Goal: Navigation & Orientation: Find specific page/section

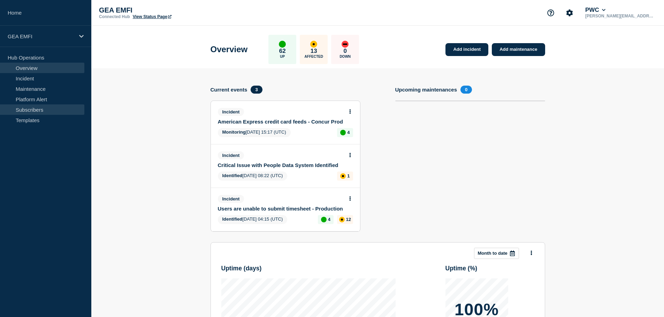
click at [26, 111] on link "Subscribers" at bounding box center [42, 110] width 84 height 10
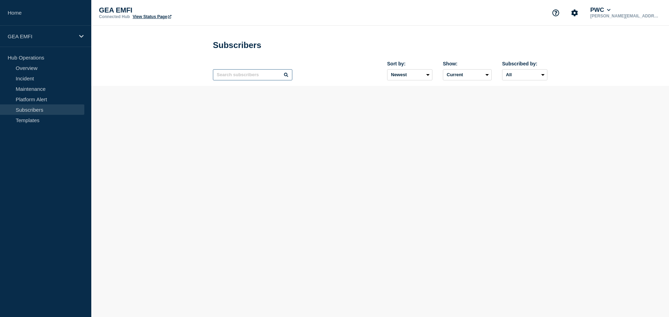
click at [236, 75] on input "text" at bounding box center [252, 74] width 79 height 11
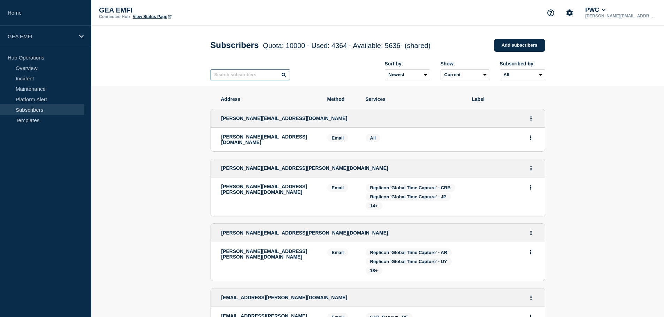
click at [226, 76] on input "text" at bounding box center [249, 74] width 79 height 11
type input "b"
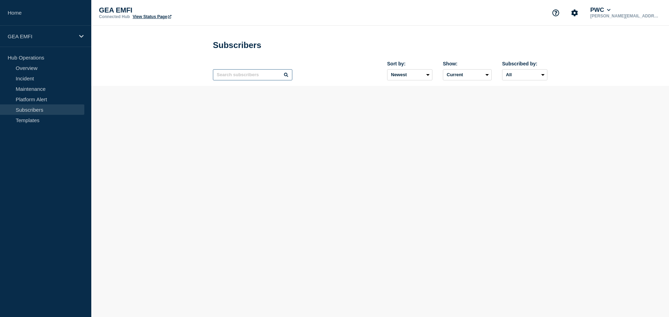
click at [239, 77] on input "text" at bounding box center [252, 74] width 79 height 11
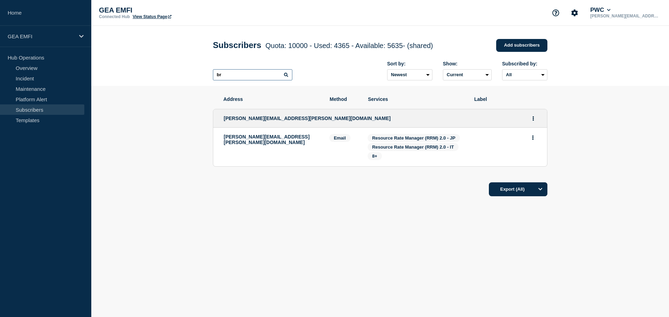
type input "b"
click at [239, 77] on input "m" at bounding box center [252, 74] width 79 height 11
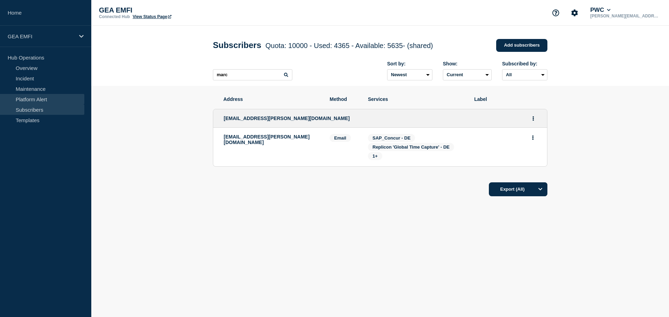
click at [24, 99] on link "Platform Alert" at bounding box center [42, 99] width 84 height 10
click at [25, 109] on link "Subscribers" at bounding box center [42, 110] width 84 height 10
drag, startPoint x: 242, startPoint y: 75, endPoint x: 178, endPoint y: 78, distance: 64.2
click at [190, 75] on header "Subscribers Quota: 10000 - Used: 4365 - Available: 5635 - (shared) Quota Used A…" at bounding box center [380, 56] width 578 height 60
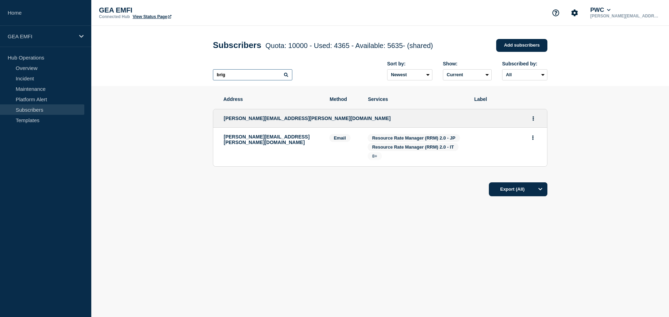
type input "brig"
click at [375, 159] on span "8+" at bounding box center [374, 156] width 5 height 5
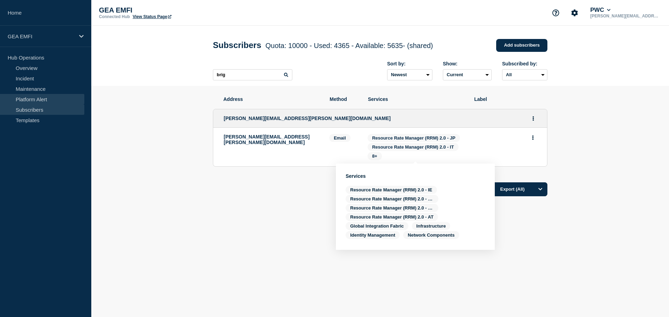
click at [33, 99] on link "Platform Alert" at bounding box center [42, 99] width 84 height 10
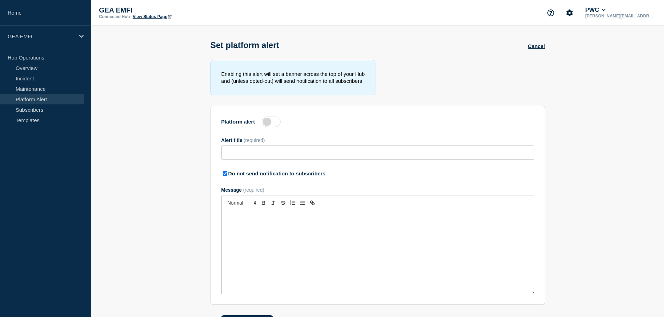
type input "Platform alert test - please ignore"
checkbox input "true"
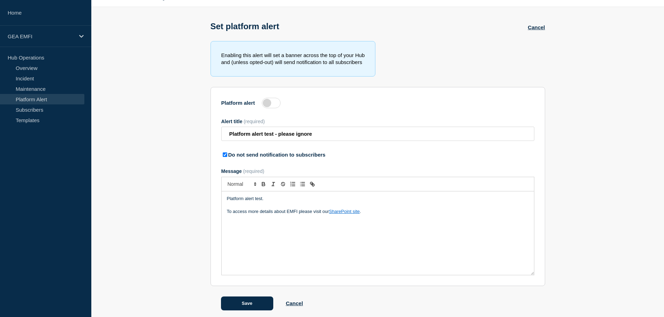
scroll to position [24, 0]
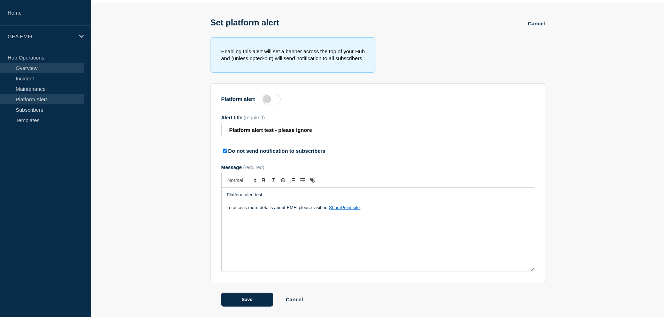
click at [33, 70] on link "Overview" at bounding box center [42, 68] width 84 height 10
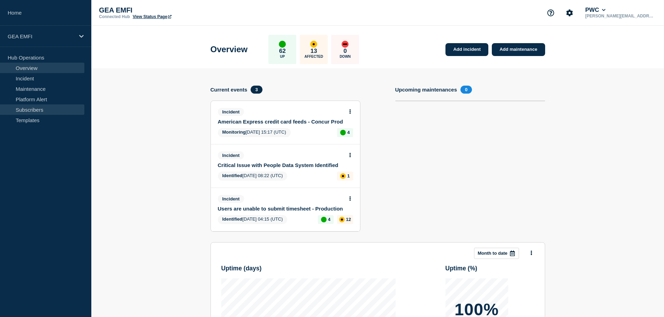
click at [25, 113] on link "Subscribers" at bounding box center [42, 110] width 84 height 10
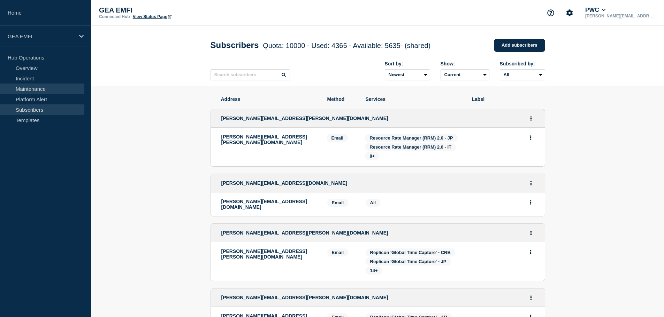
click at [37, 88] on link "Maintenance" at bounding box center [42, 89] width 84 height 10
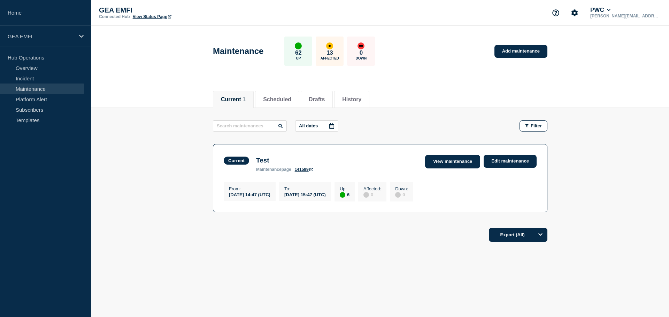
click at [451, 164] on link "View maintenance" at bounding box center [452, 162] width 55 height 14
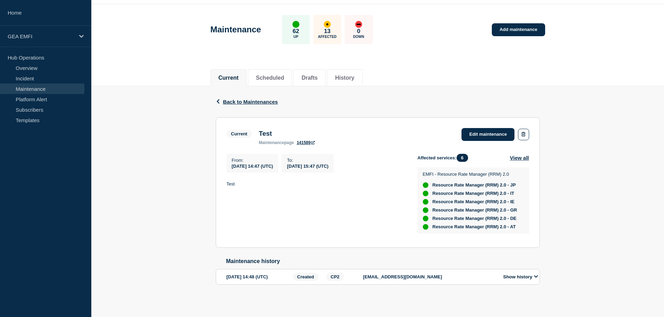
scroll to position [42, 0]
click at [276, 78] on li "Scheduled" at bounding box center [270, 77] width 44 height 17
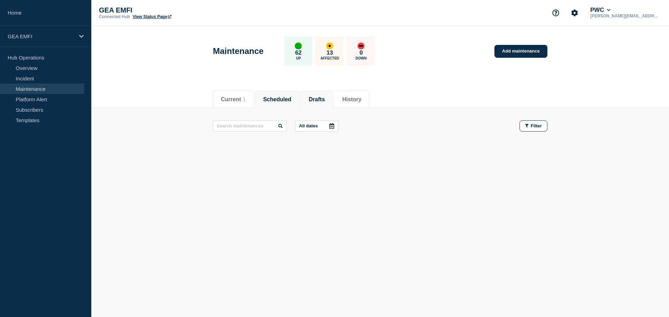
click at [325, 99] on button "Drafts" at bounding box center [317, 100] width 16 height 6
click at [360, 99] on button "History" at bounding box center [351, 100] width 19 height 6
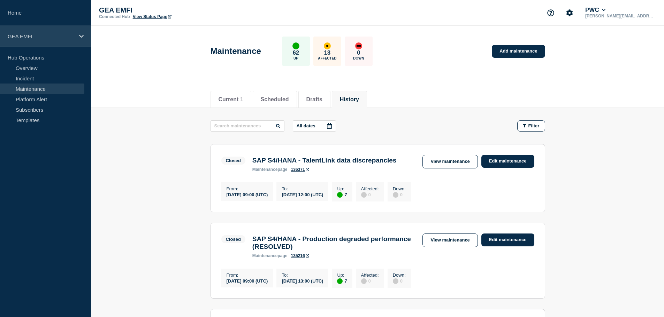
click at [82, 36] on icon at bounding box center [81, 36] width 5 height 3
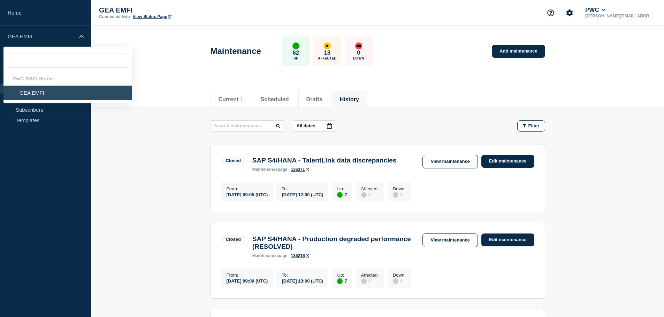
click at [41, 80] on div "PwC BAO Home" at bounding box center [67, 78] width 128 height 14
